Goal: Task Accomplishment & Management: Manage account settings

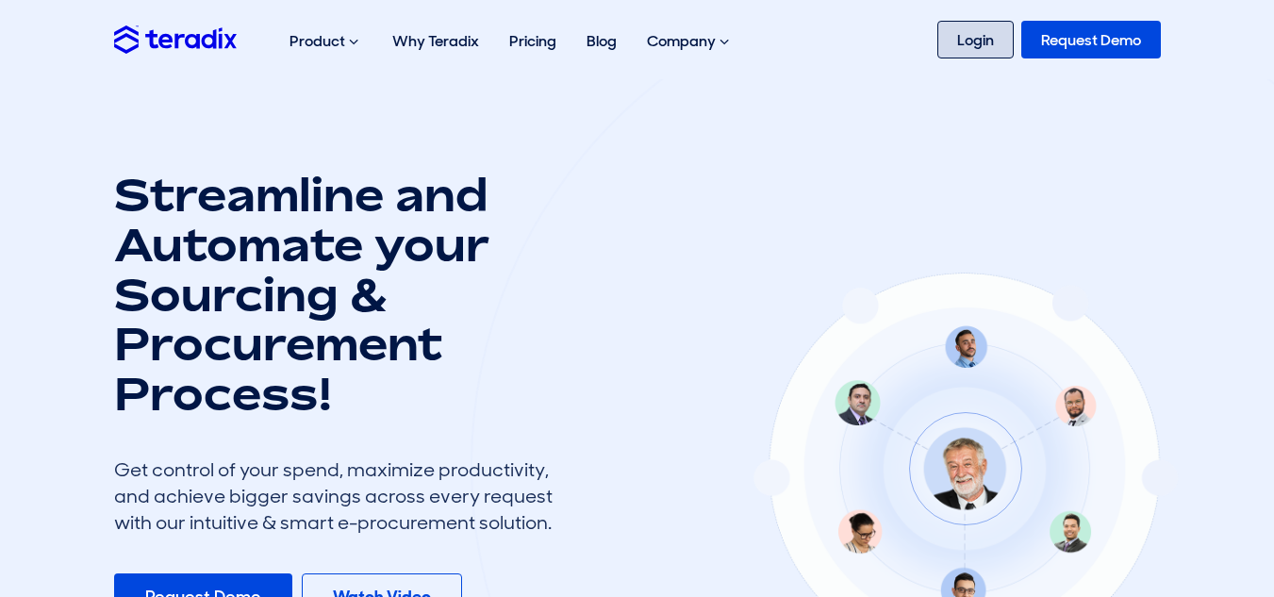
click at [952, 49] on link "Login" at bounding box center [975, 40] width 76 height 38
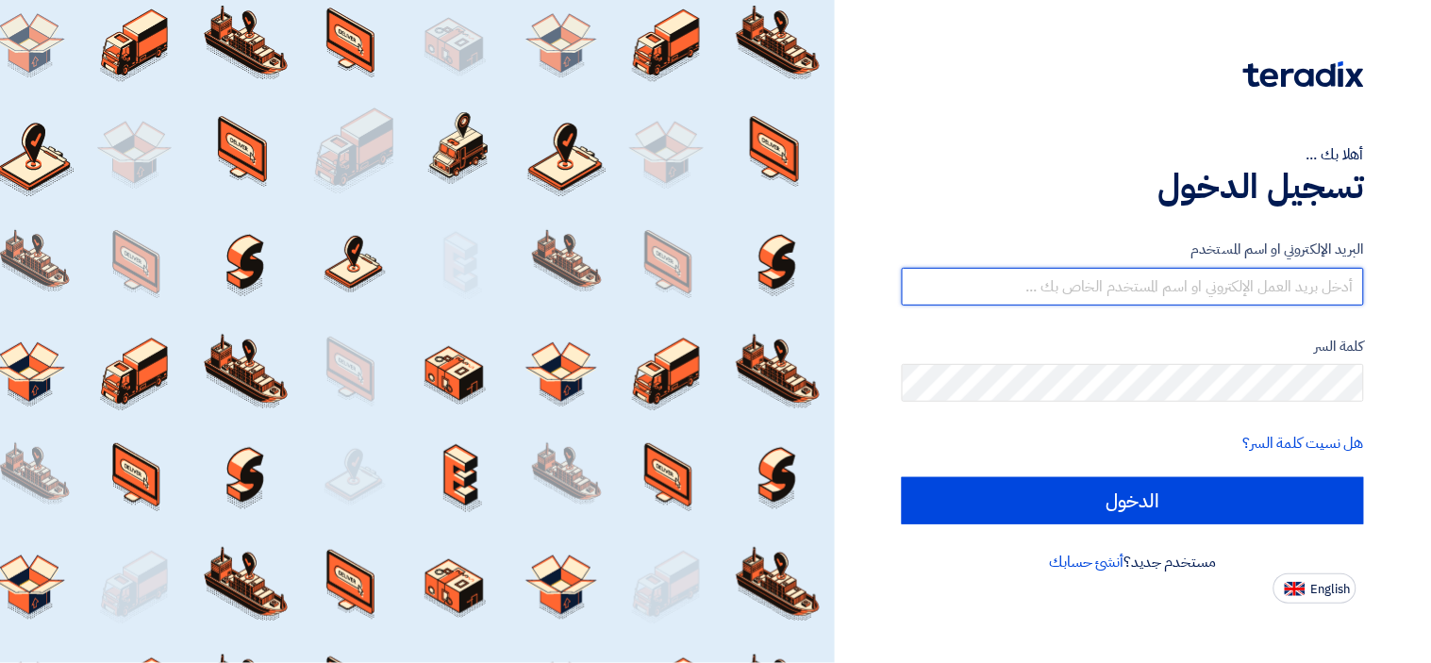
click at [1080, 288] on input "text" at bounding box center [1133, 287] width 462 height 38
type input "alhandasia.salles@gmail.com"
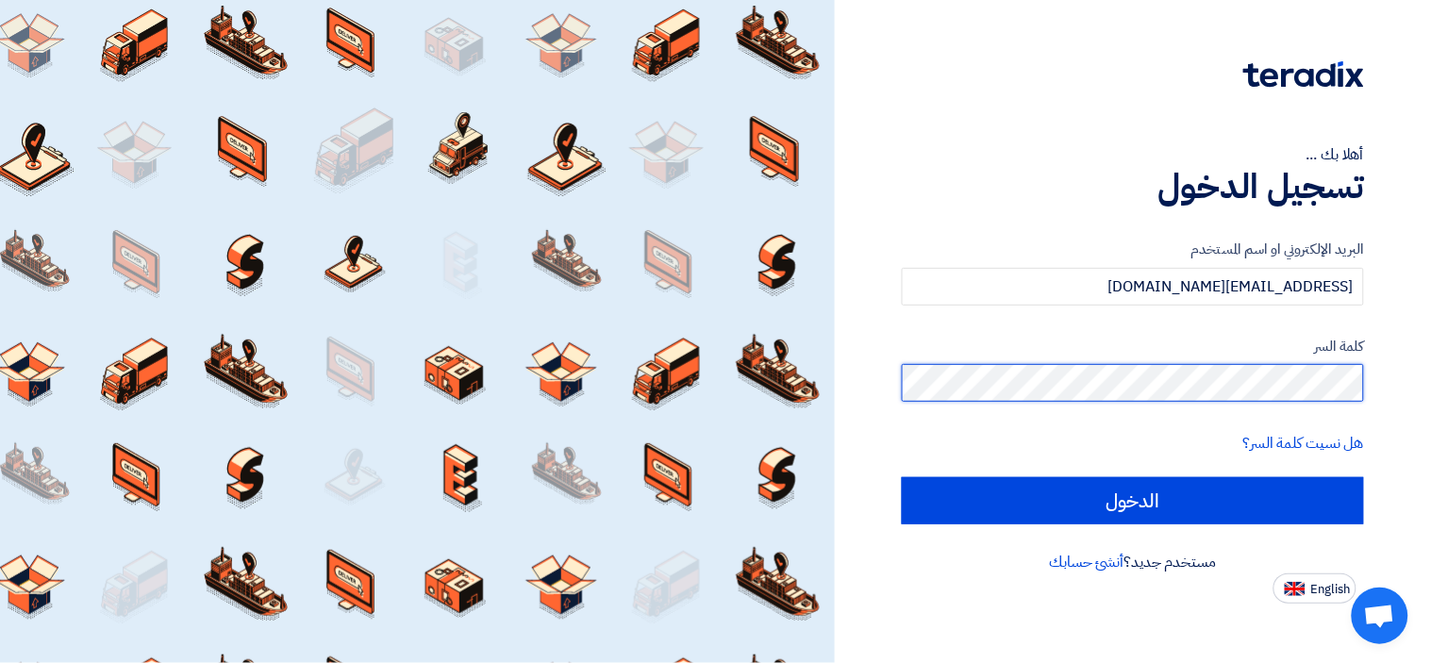
click at [902, 477] on input "الدخول" at bounding box center [1133, 500] width 462 height 47
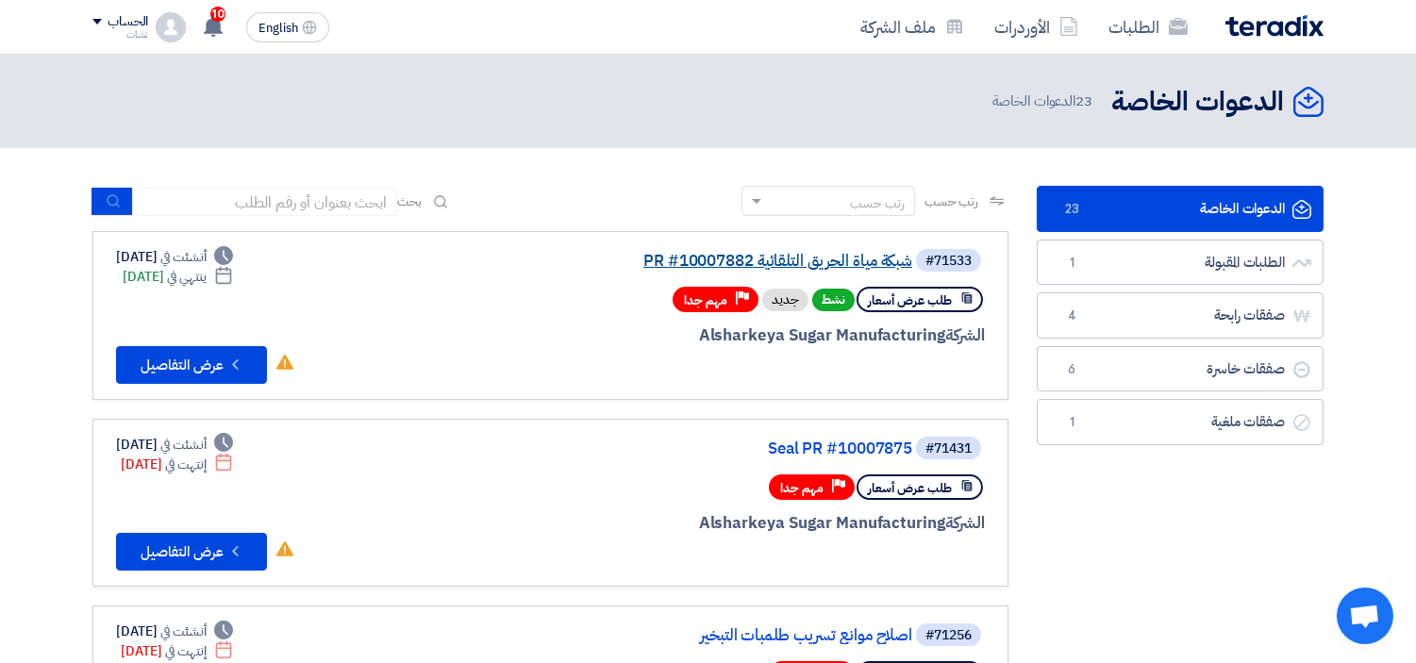
click at [724, 253] on link "شبكة مياة الحريق التلقائية PR #10007882" at bounding box center [723, 261] width 377 height 17
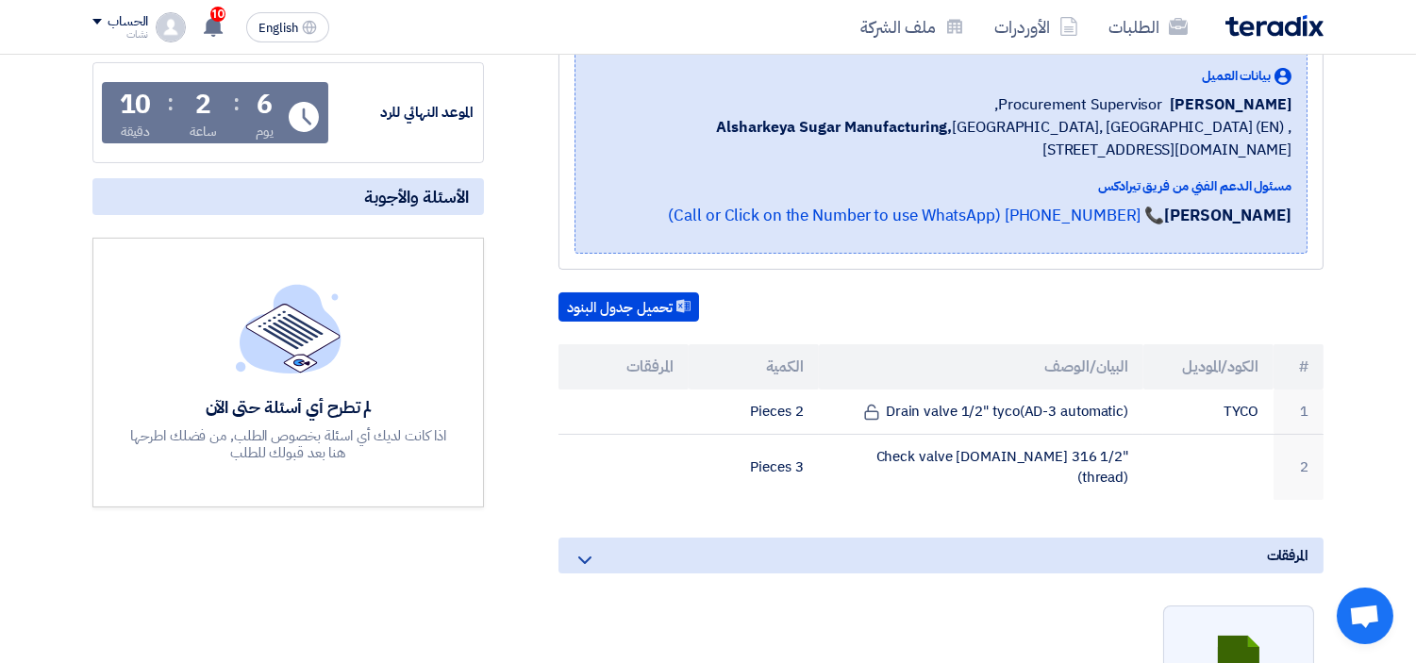
scroll to position [419, 0]
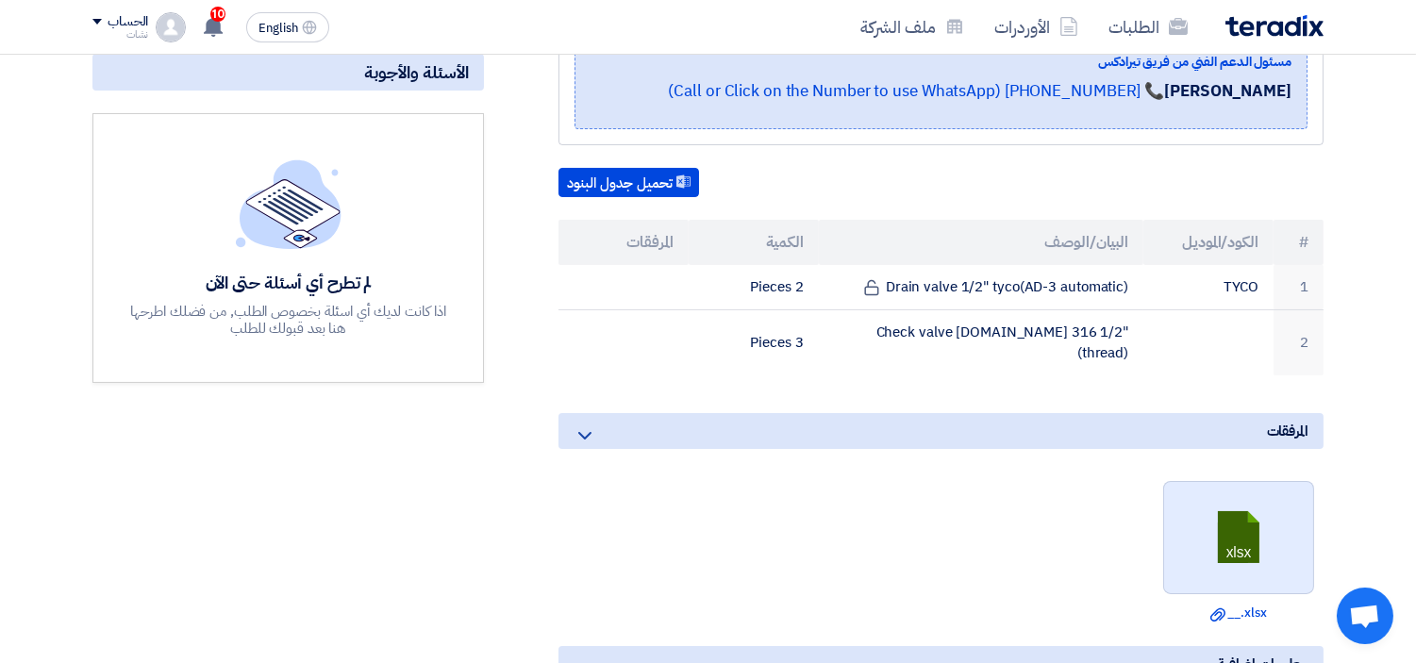
click at [1228, 516] on link at bounding box center [1239, 538] width 151 height 113
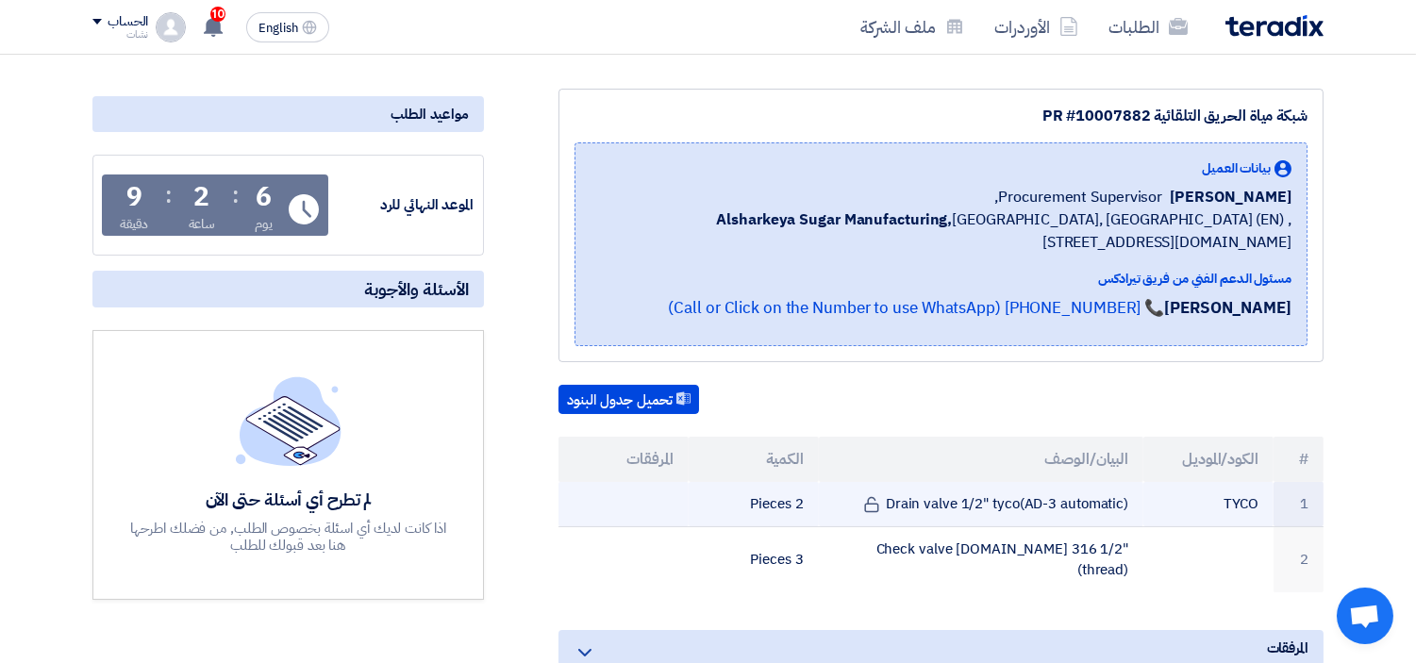
scroll to position [0, 0]
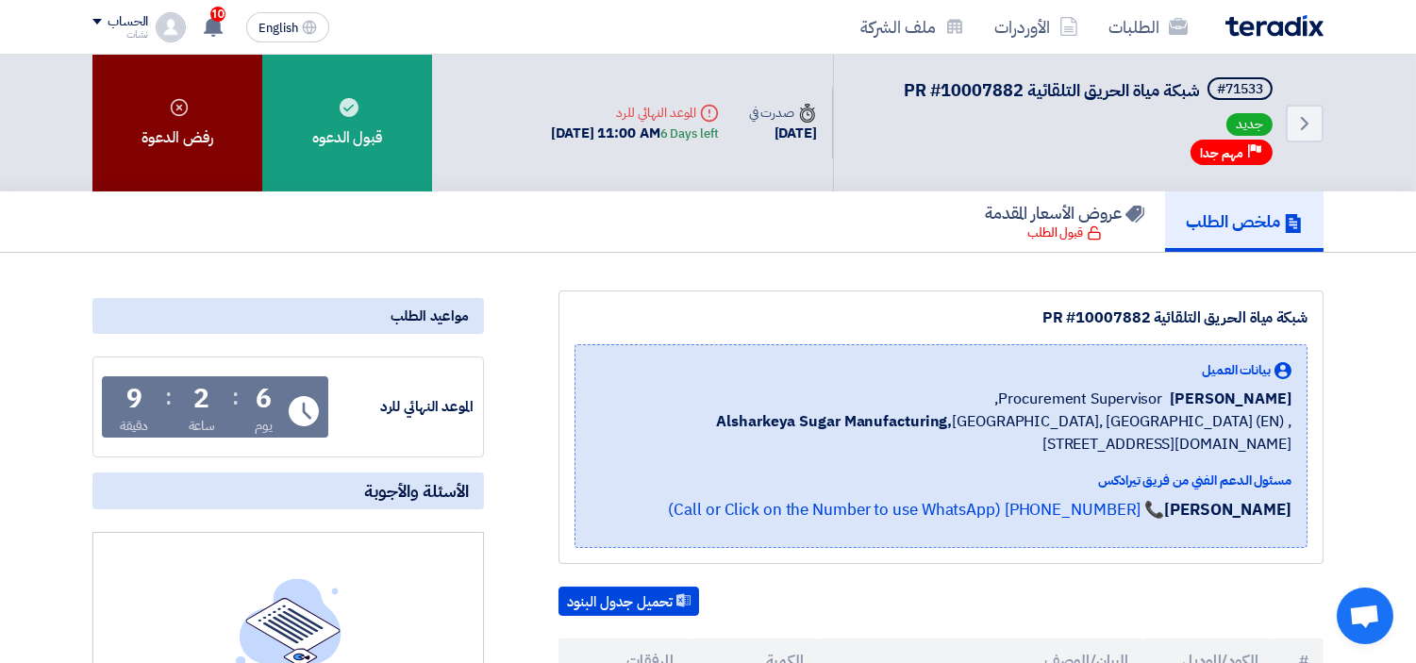
click at [209, 138] on div "رفض الدعوة" at bounding box center [177, 123] width 170 height 137
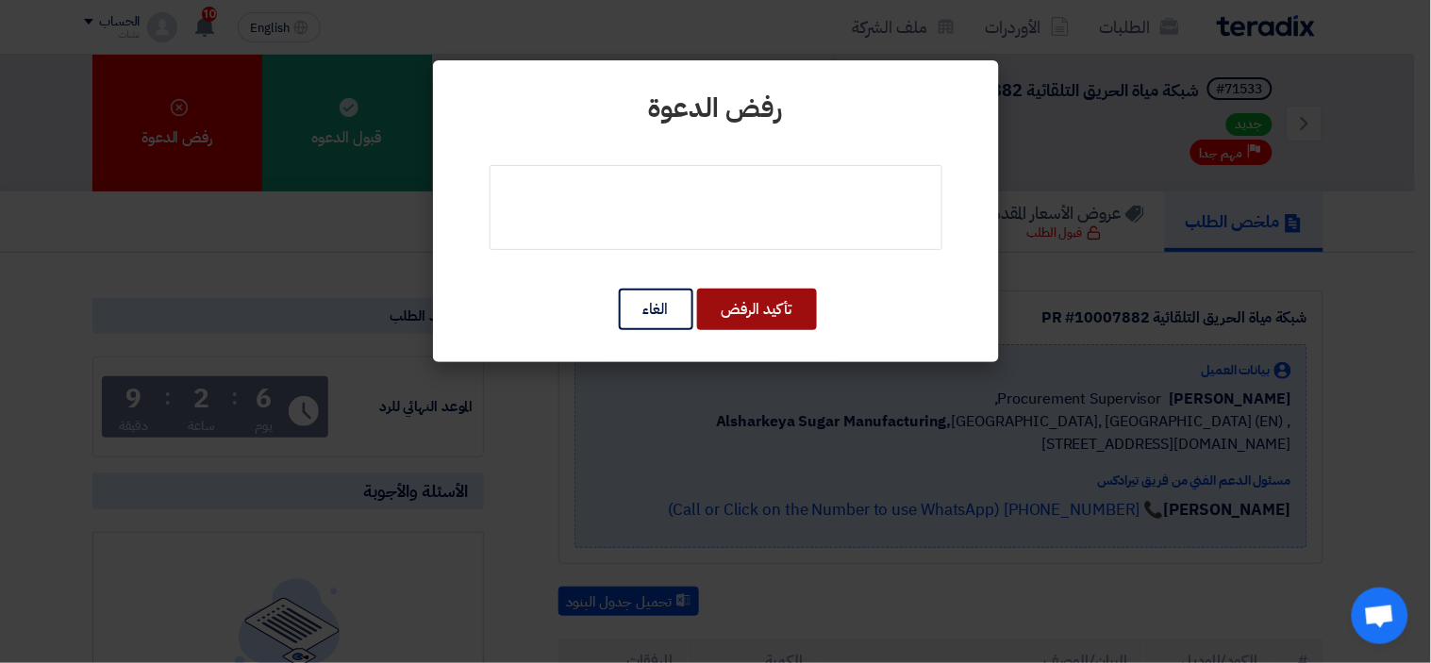
click at [734, 307] on button "تأكيد الرفض" at bounding box center [757, 309] width 120 height 41
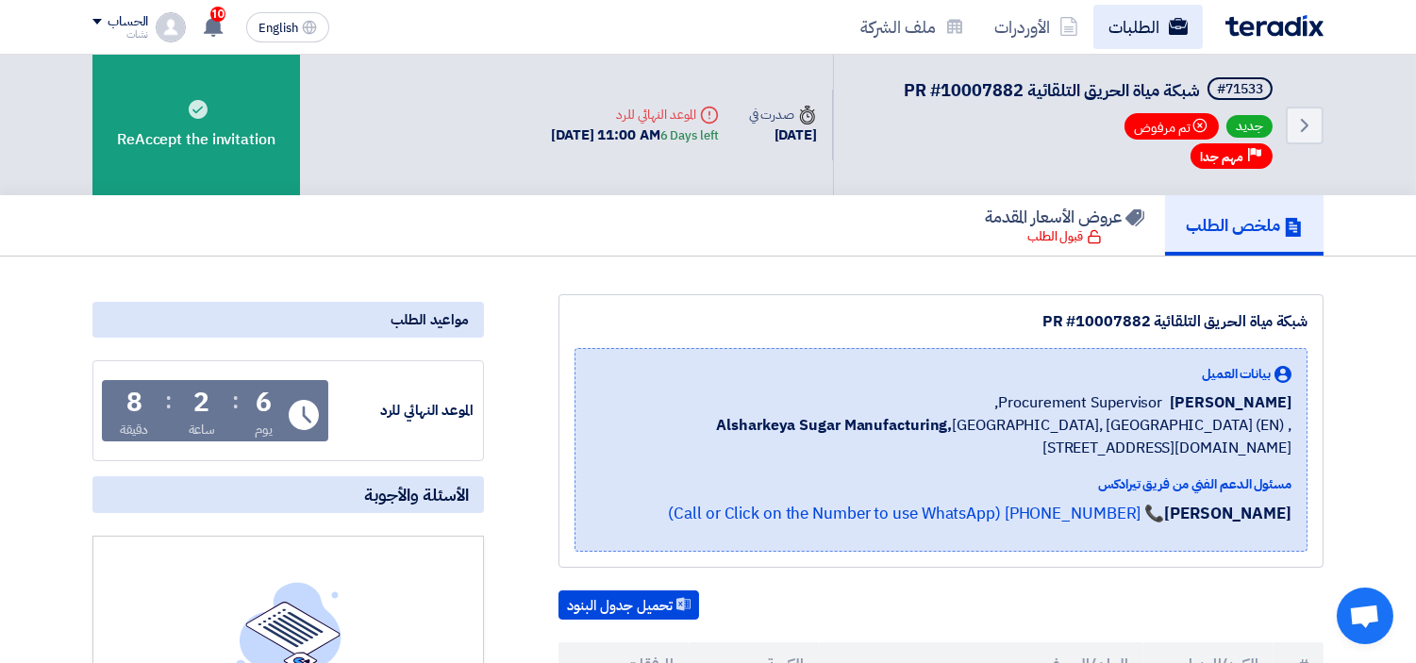
click at [1144, 17] on link "الطلبات" at bounding box center [1147, 27] width 109 height 44
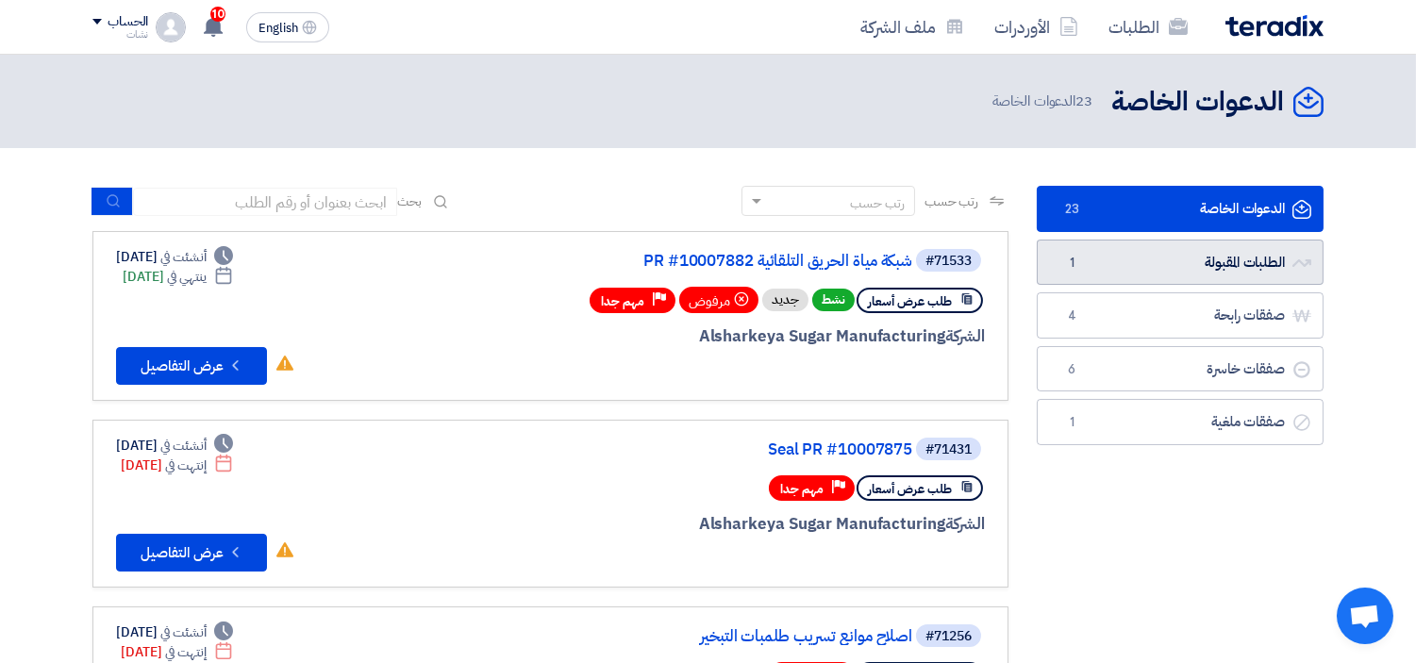
click at [1169, 272] on link "الطلبات المقبولة الطلبات المقبولة 1" at bounding box center [1179, 263] width 287 height 46
